Goal: Information Seeking & Learning: Learn about a topic

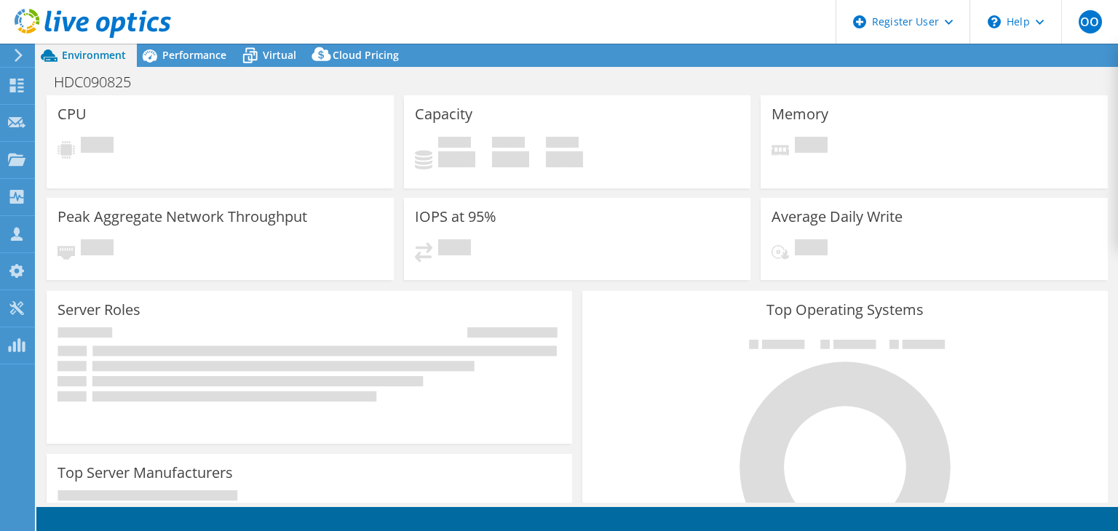
select select "USD"
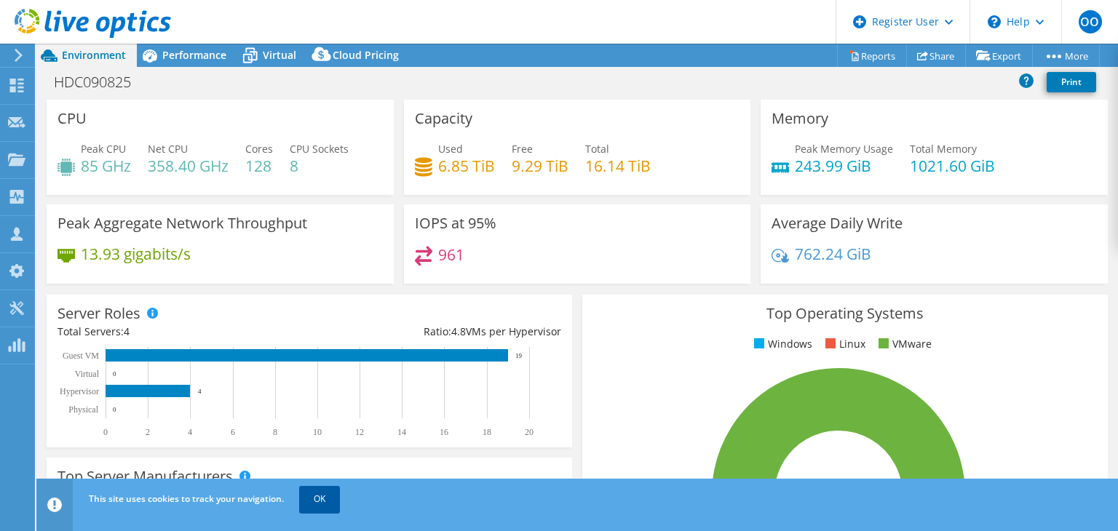
click at [325, 494] on link "OK" at bounding box center [319, 499] width 41 height 26
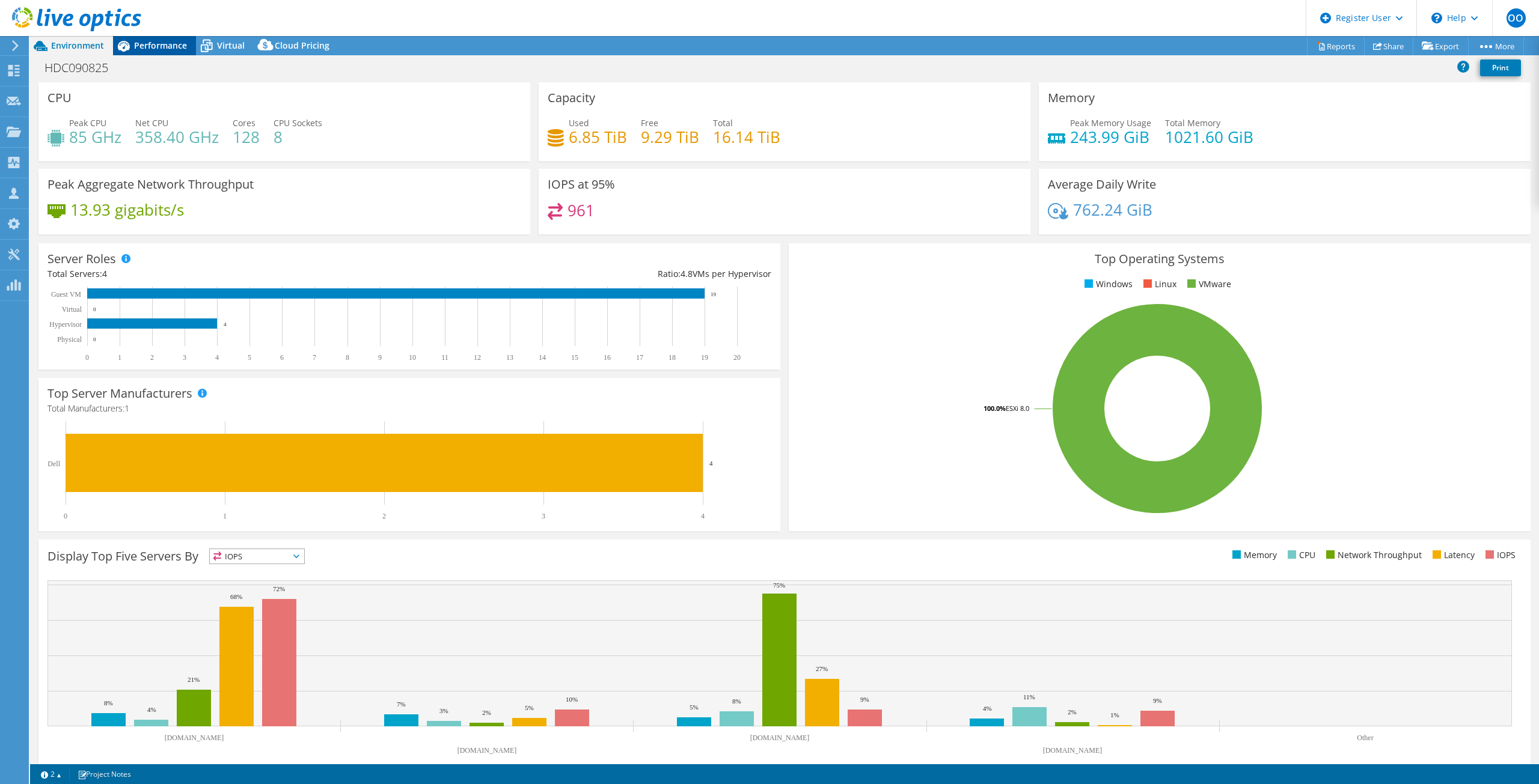
click at [140, 45] on span "Performance" at bounding box center [160, 45] width 53 height 12
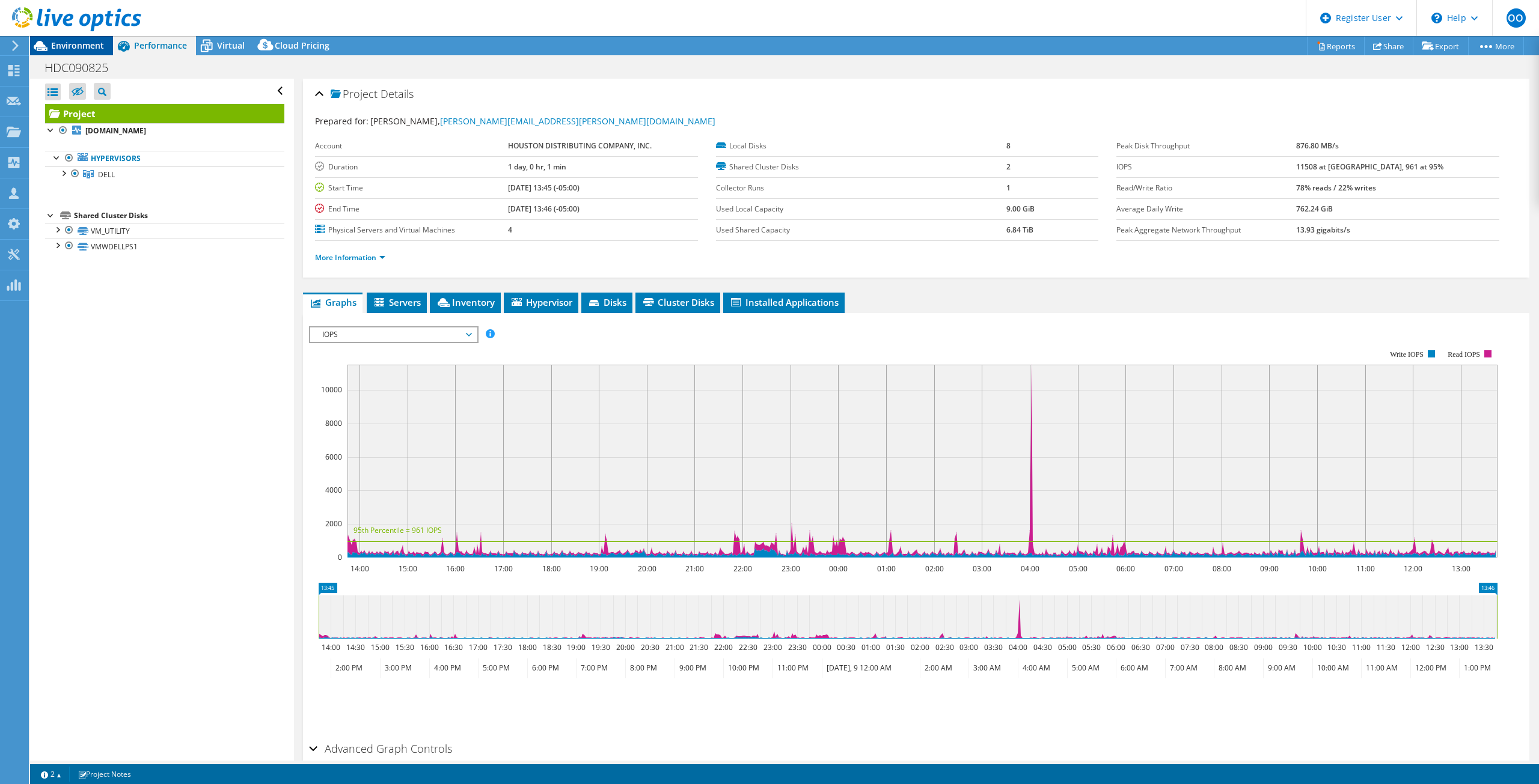
click at [90, 50] on span "Environment" at bounding box center [78, 45] width 53 height 12
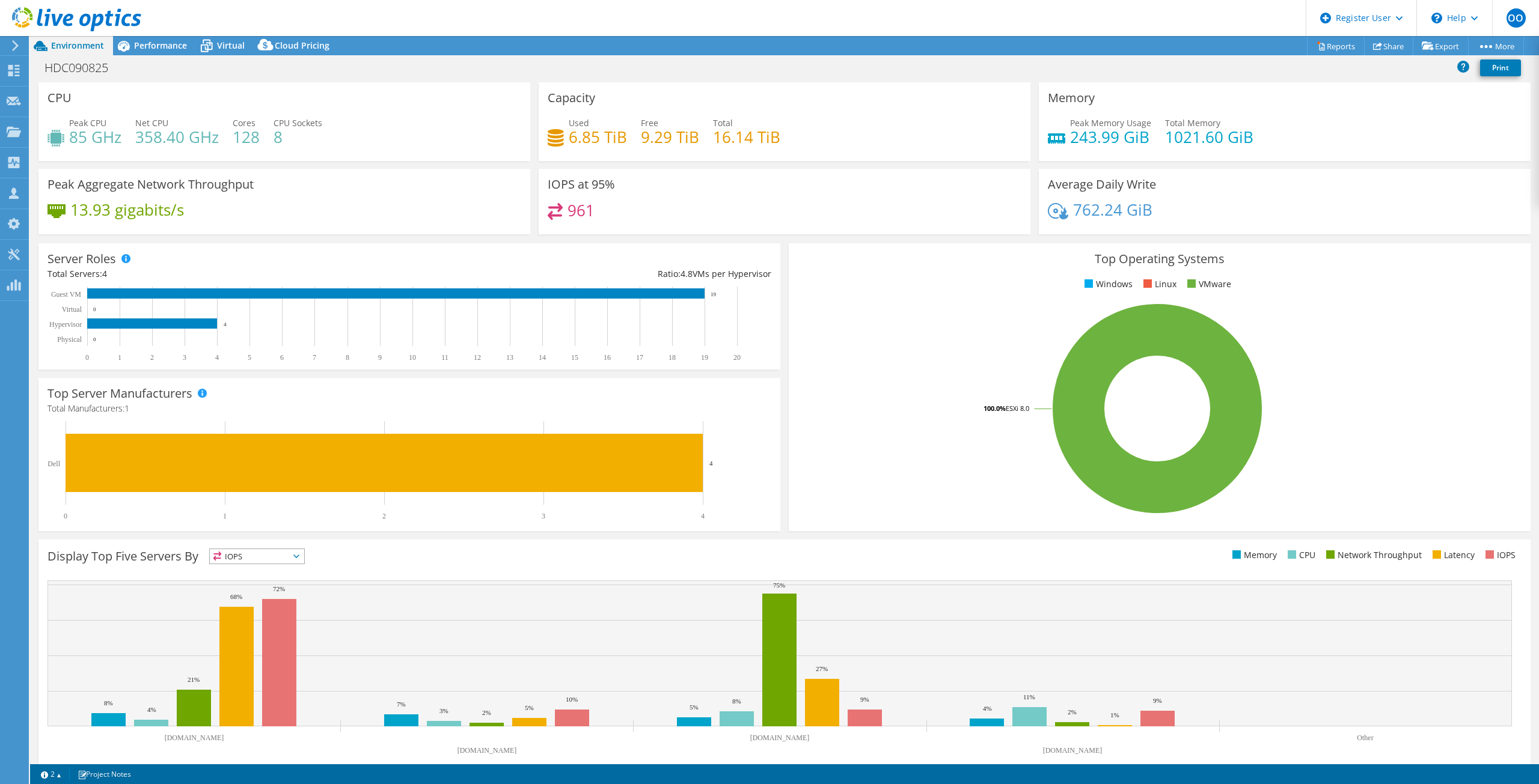
click at [730, 144] on h4 "16.14 TiB" at bounding box center [746, 137] width 68 height 13
